Goal: Contribute content: Add original content to the website for others to see

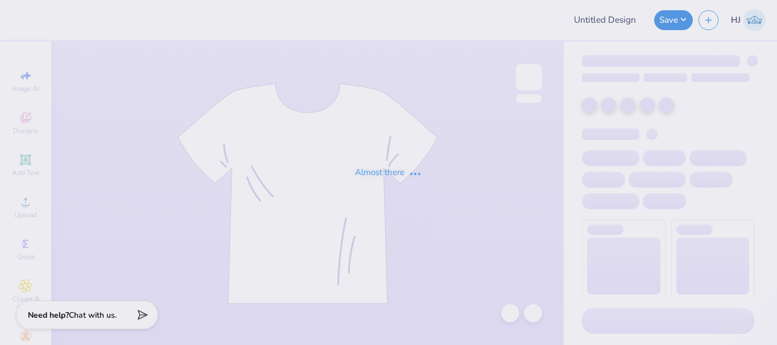
type input "General FA25 Americana"
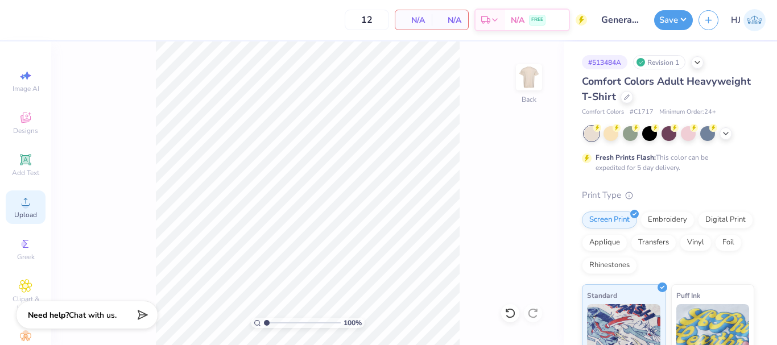
click at [27, 203] on icon at bounding box center [26, 202] width 14 height 14
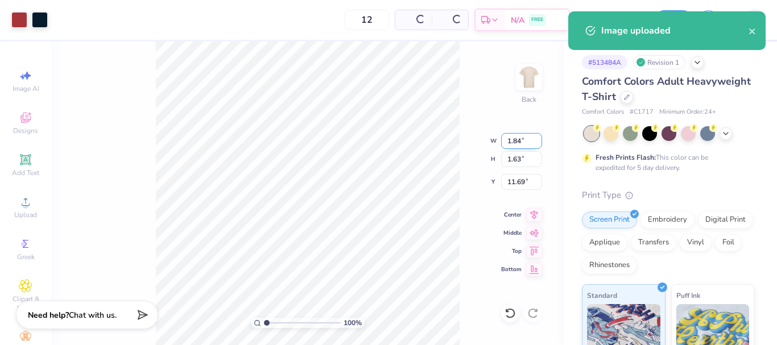
click at [520, 142] on input "1.84" at bounding box center [521, 141] width 41 height 16
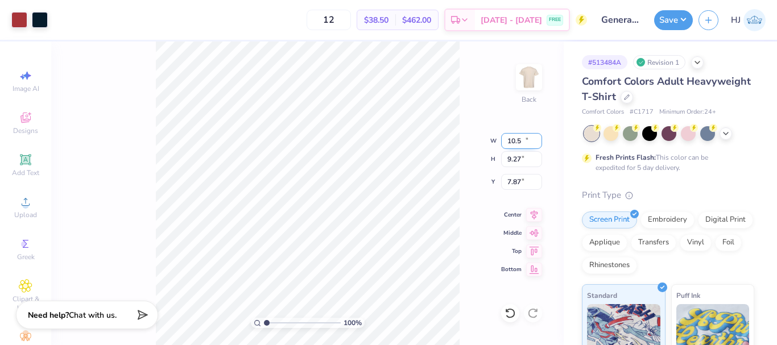
type input "10.50"
type input "9.27"
click at [514, 185] on input "7.87" at bounding box center [521, 182] width 41 height 16
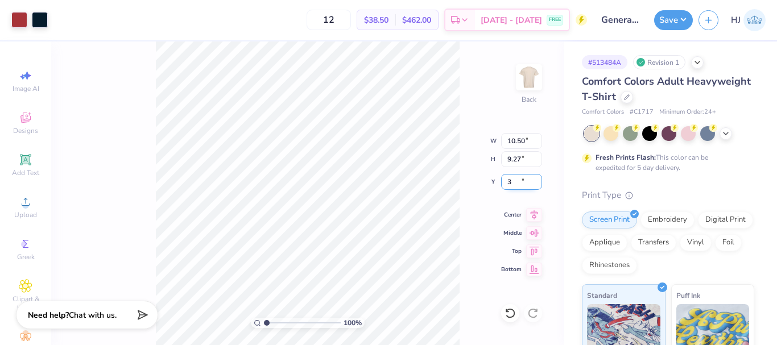
type input "3.00"
type input "1"
click at [751, 264] on div "# 513484A Revision 1 Comfort Colors Adult Heavyweight T-Shirt Comfort Colors # …" at bounding box center [669, 292] width 213 height 500
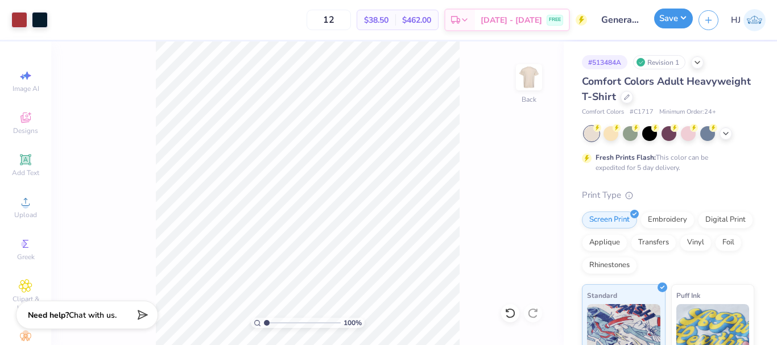
click at [682, 18] on button "Save" at bounding box center [673, 19] width 39 height 20
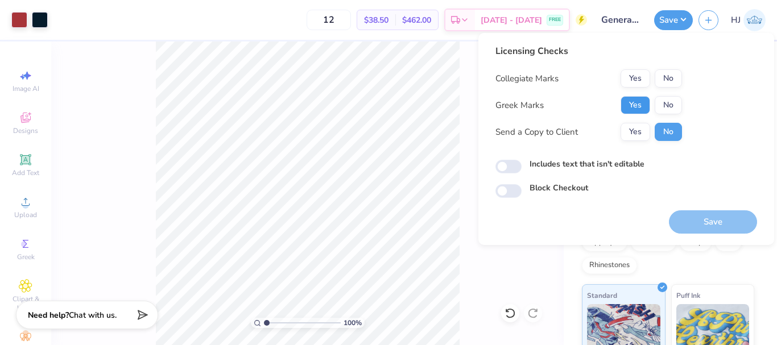
click at [638, 101] on button "Yes" at bounding box center [635, 105] width 30 height 18
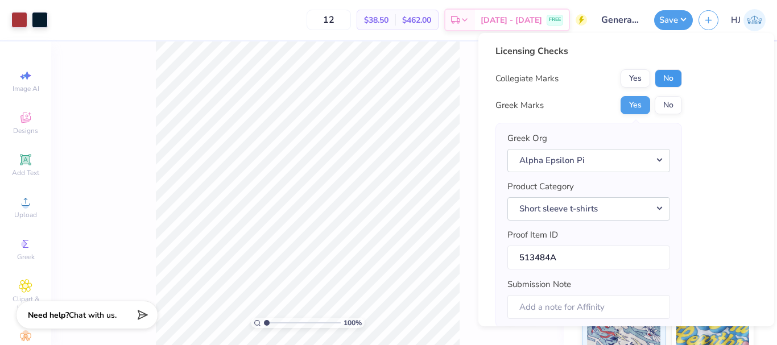
click at [668, 75] on button "No" at bounding box center [667, 78] width 27 height 18
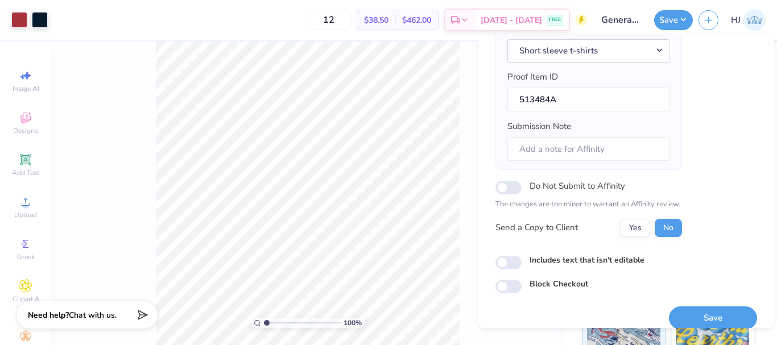
scroll to position [172, 0]
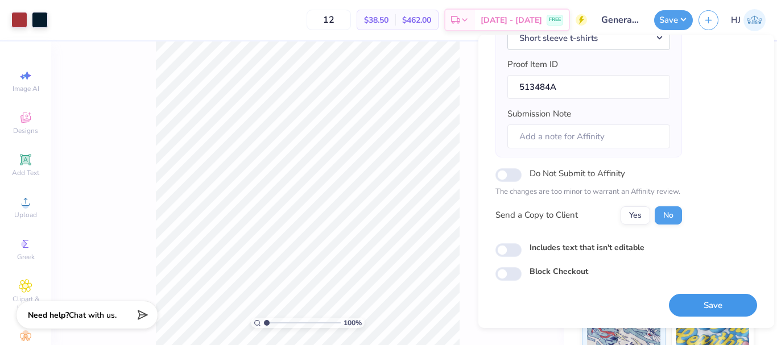
click at [684, 305] on button "Save" at bounding box center [713, 305] width 88 height 23
